Goal: Navigation & Orientation: Find specific page/section

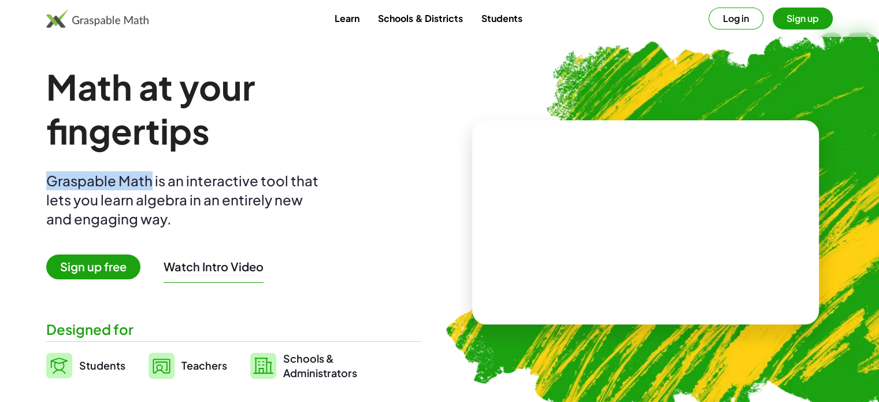
drag, startPoint x: 47, startPoint y: 177, endPoint x: 150, endPoint y: 182, distance: 103.0
click at [150, 182] on div "Graspable Math is an interactive tool that lets you learn algebra in an entirel…" at bounding box center [184, 199] width 277 height 57
copy div "Graspable Math"
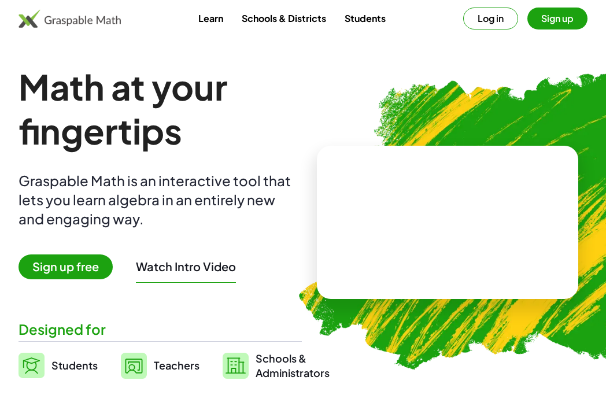
click at [21, 236] on div "Math at your fingertips Graspable Math is an interactive tool that lets you lea…" at bounding box center [159, 222] width 283 height 315
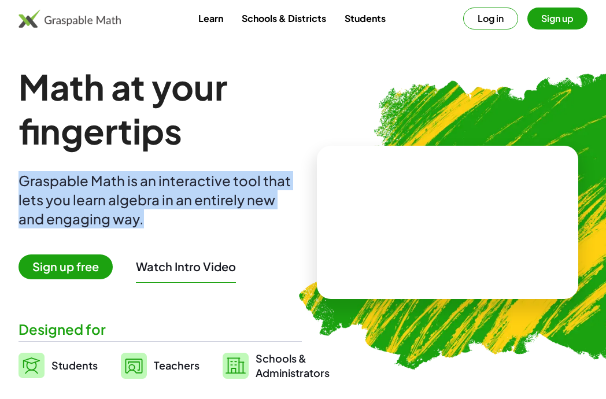
drag, startPoint x: 21, startPoint y: 180, endPoint x: 146, endPoint y: 221, distance: 131.0
click at [146, 221] on div "Graspable Math is an interactive tool that lets you learn algebra in an entirel…" at bounding box center [156, 199] width 277 height 57
copy div "Graspable Math is an interactive tool that lets you learn algebra in an entirel…"
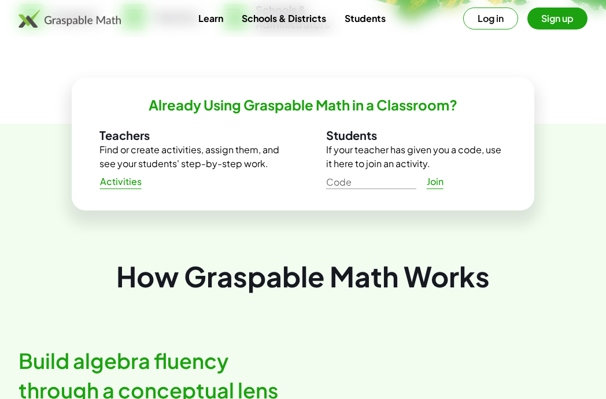
click at [546, 13] on button "Sign up" at bounding box center [557, 19] width 60 height 22
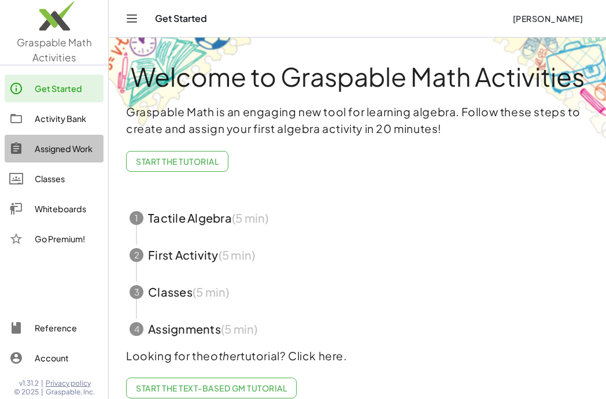
click at [66, 149] on div "Assigned Work" at bounding box center [67, 149] width 64 height 14
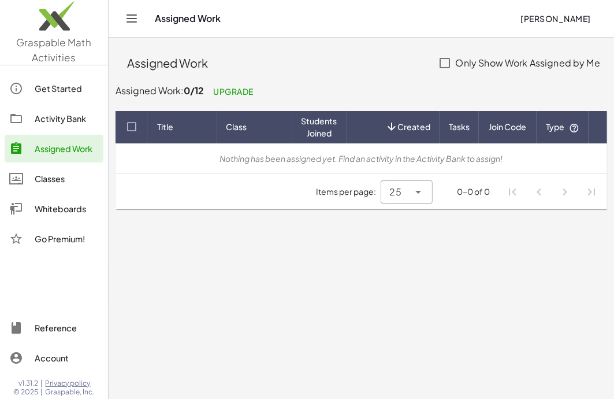
click at [60, 116] on div "Activity Bank" at bounding box center [67, 119] width 64 height 14
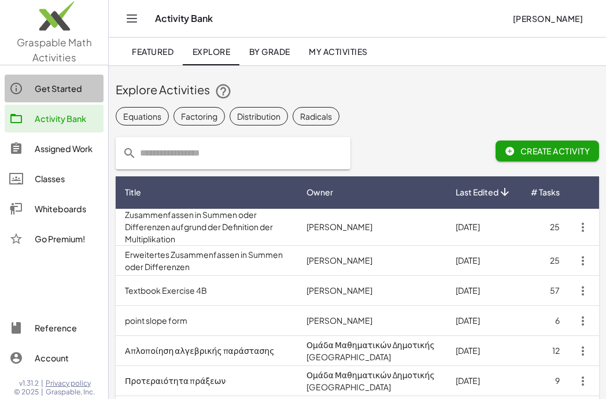
click at [54, 92] on div "Get Started" at bounding box center [67, 88] width 64 height 14
